Goal: Transaction & Acquisition: Purchase product/service

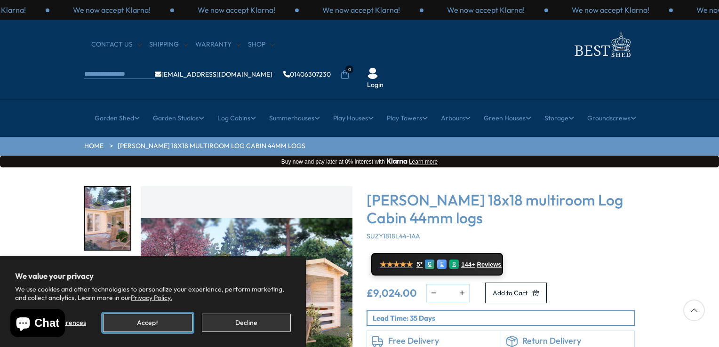
click at [170, 328] on button "Accept" at bounding box center [147, 323] width 89 height 18
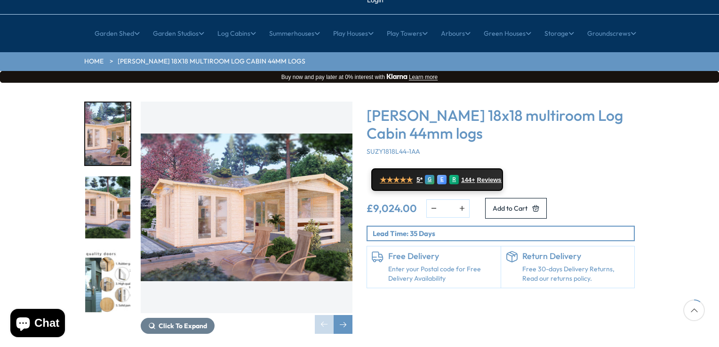
scroll to position [94, 0]
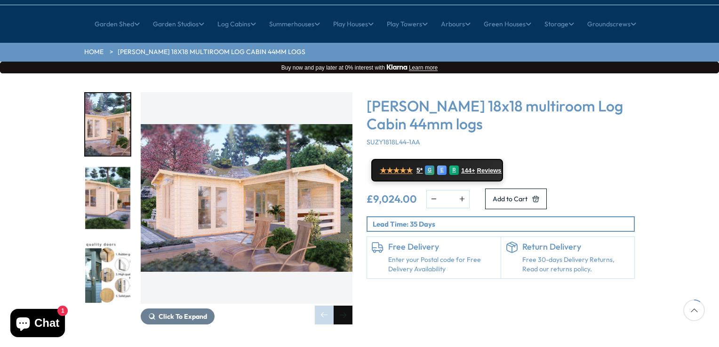
click at [342, 306] on div "Next slide" at bounding box center [343, 315] width 19 height 19
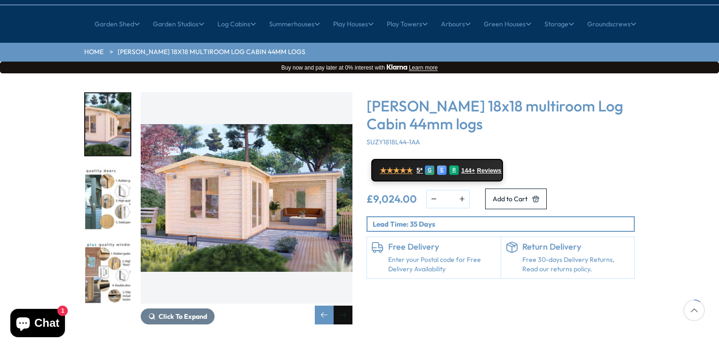
click at [342, 306] on div "Next slide" at bounding box center [343, 315] width 19 height 19
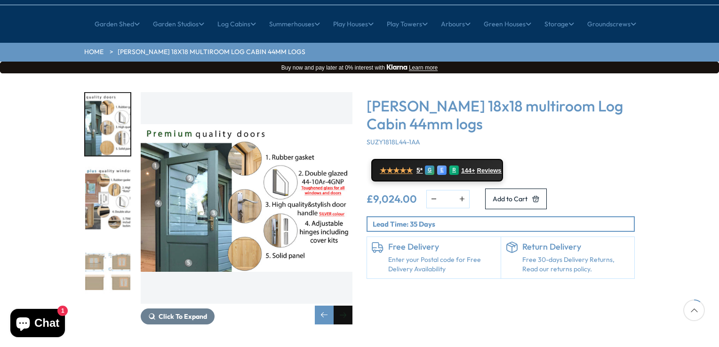
click at [342, 306] on div "Next slide" at bounding box center [343, 315] width 19 height 19
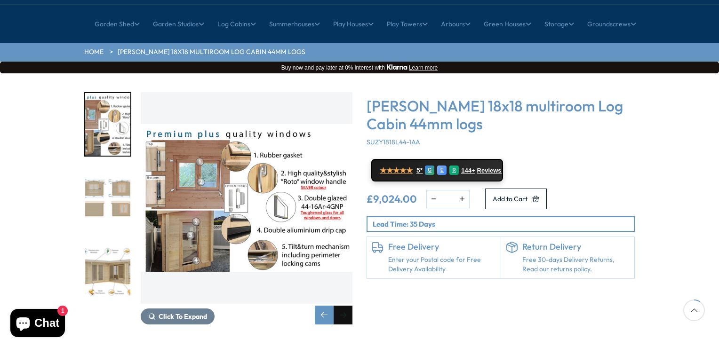
click at [342, 306] on div "Next slide" at bounding box center [343, 315] width 19 height 19
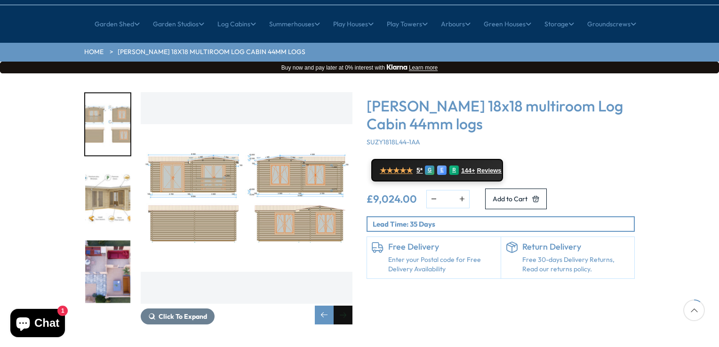
click at [342, 306] on div "Next slide" at bounding box center [343, 315] width 19 height 19
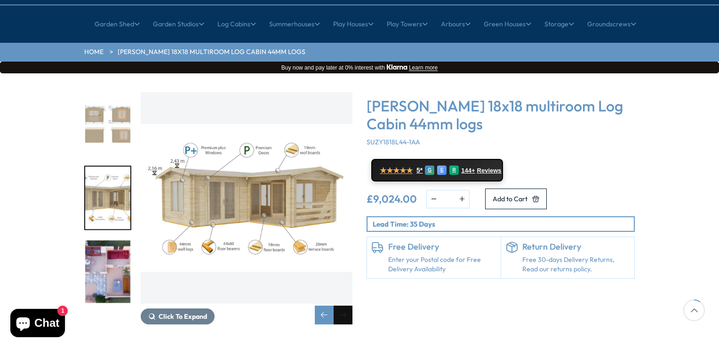
click at [342, 306] on div "Next slide" at bounding box center [343, 315] width 19 height 19
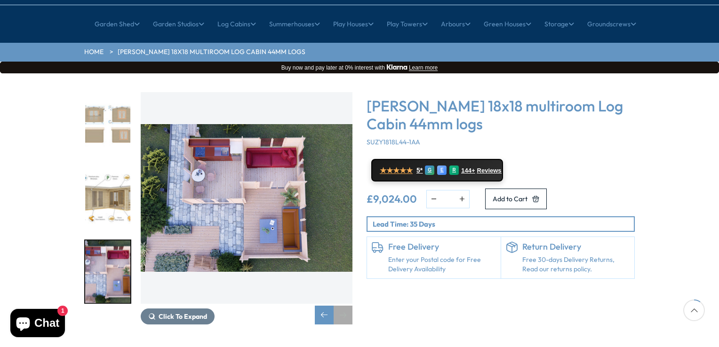
click at [341, 306] on div "Next slide" at bounding box center [343, 315] width 19 height 19
click at [320, 306] on div "Previous slide" at bounding box center [324, 315] width 19 height 19
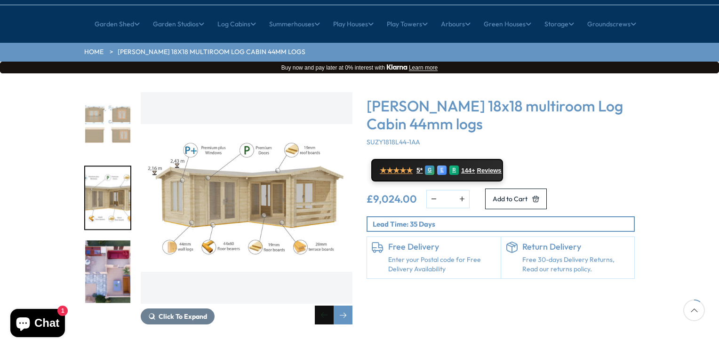
click at [320, 306] on div "Previous slide" at bounding box center [324, 315] width 19 height 19
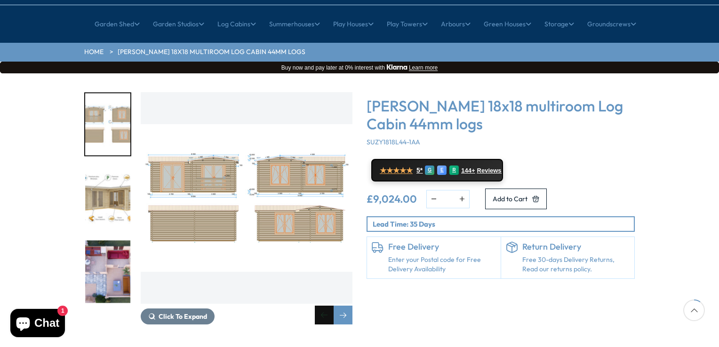
click at [320, 306] on div "Previous slide" at bounding box center [324, 315] width 19 height 19
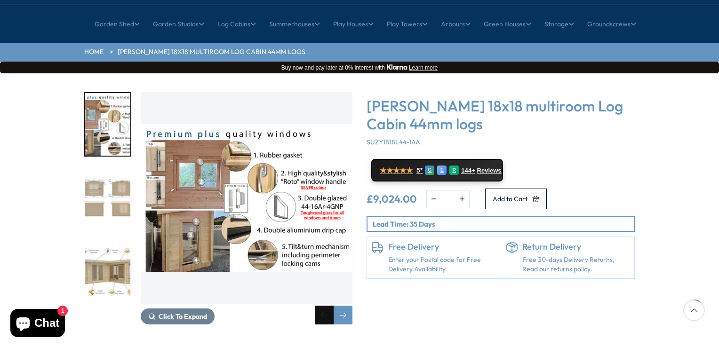
click at [320, 306] on div "Previous slide" at bounding box center [324, 315] width 19 height 19
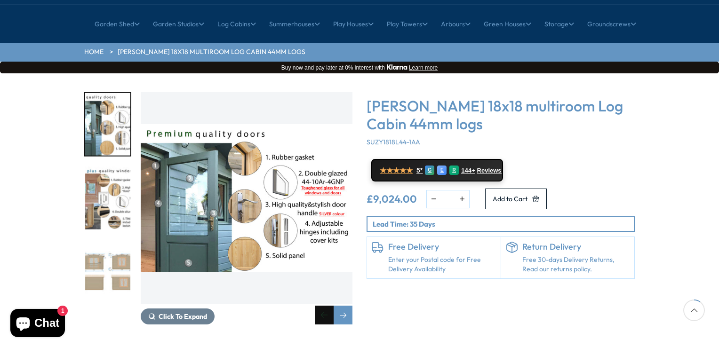
click at [320, 306] on div "Previous slide" at bounding box center [324, 315] width 19 height 19
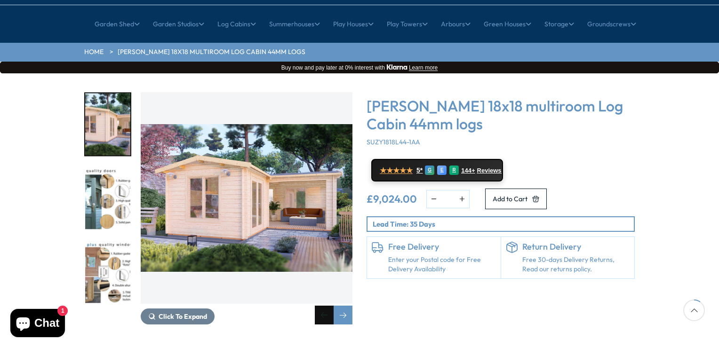
click at [320, 306] on div "Previous slide" at bounding box center [324, 315] width 19 height 19
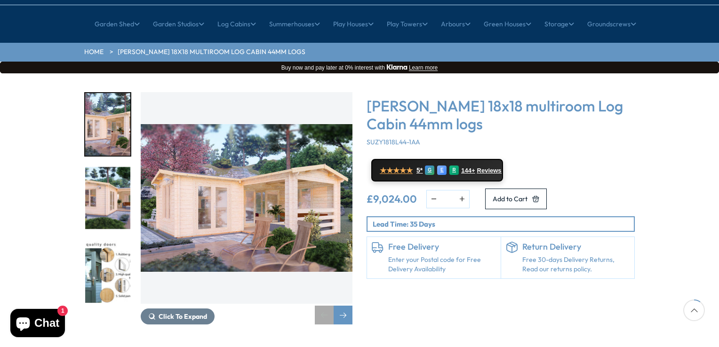
click at [320, 306] on div "Previous slide" at bounding box center [324, 315] width 19 height 19
